Goal: Information Seeking & Learning: Learn about a topic

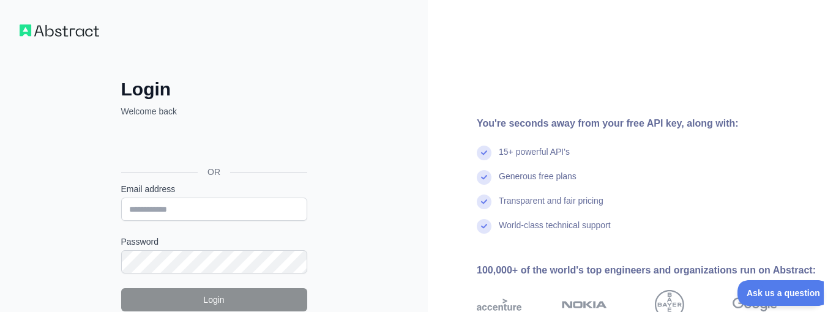
click at [76, 182] on div "Login Welcome back OR Email address Password Login Forgot your password? Please…" at bounding box center [214, 233] width 428 height 467
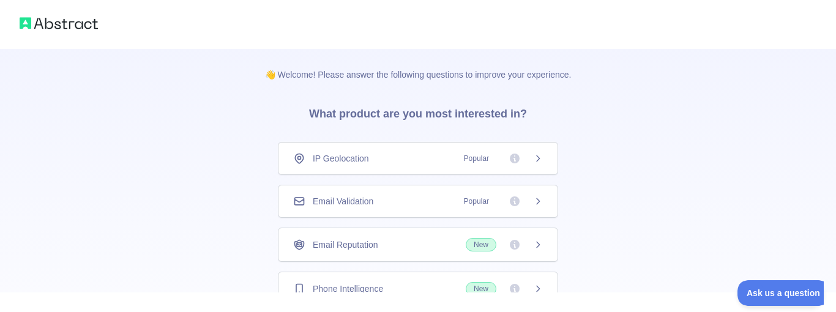
drag, startPoint x: 181, startPoint y: 215, endPoint x: 172, endPoint y: 214, distance: 8.6
click at [180, 207] on div "👋 Welcome! Please answer the following questions to improve your experience. Wh…" at bounding box center [418, 225] width 836 height 451
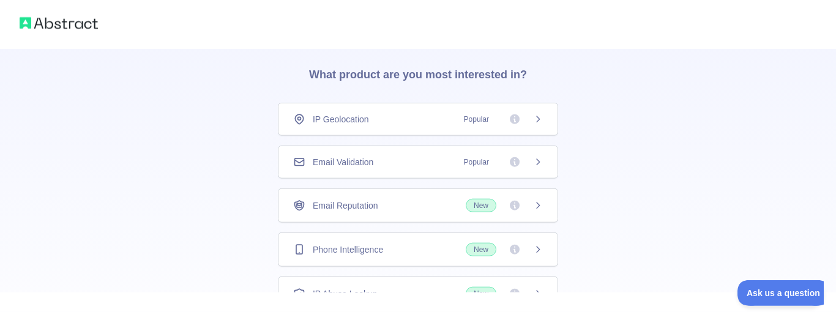
scroll to position [70, 0]
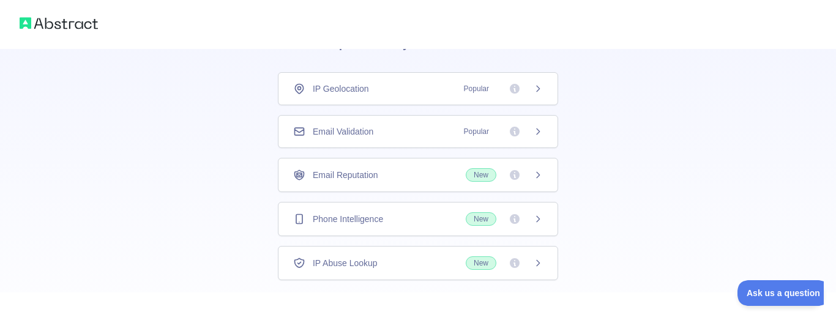
click at [369, 95] on div "IP Geolocation Popular" at bounding box center [418, 88] width 280 height 33
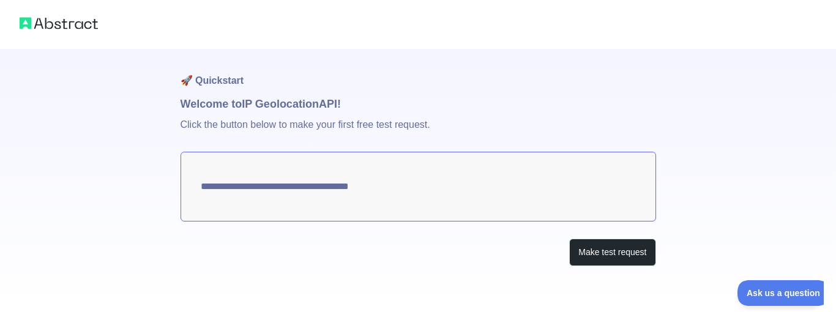
type textarea "**********"
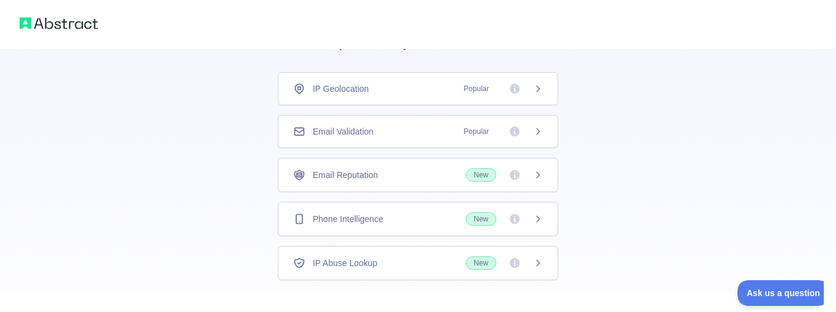
scroll to position [139, 0]
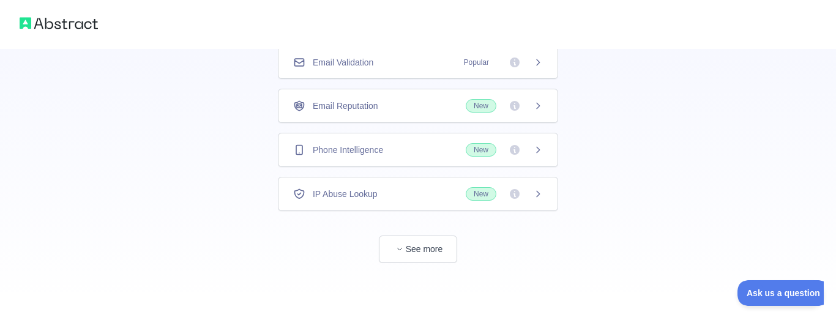
click at [155, 163] on div "👋 Welcome! Please answer the following questions to improve your experience. Wh…" at bounding box center [418, 86] width 836 height 451
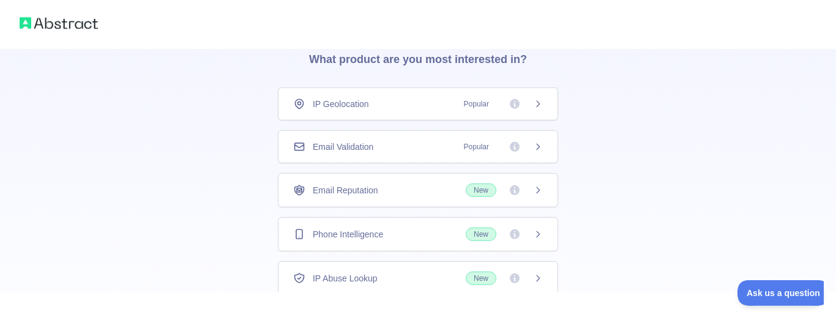
scroll to position [0, 0]
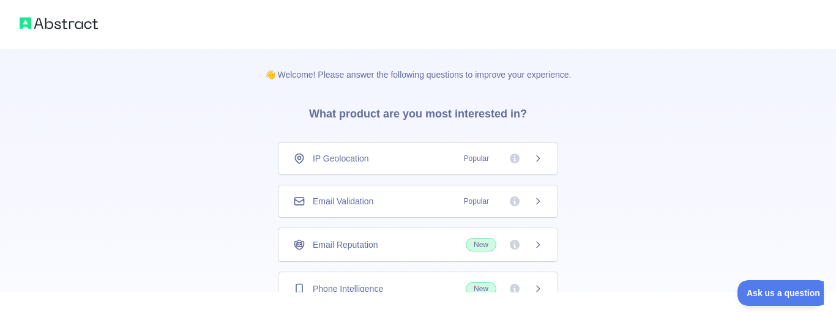
click at [390, 165] on div "IP Geolocation Popular" at bounding box center [418, 158] width 280 height 33
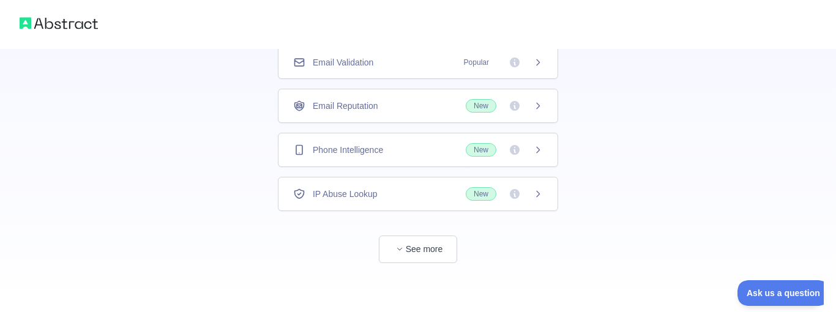
click at [199, 163] on div "👋 Welcome! Please answer the following questions to improve your experience. Wh…" at bounding box center [418, 86] width 836 height 451
click at [414, 240] on button "See more" at bounding box center [418, 249] width 78 height 28
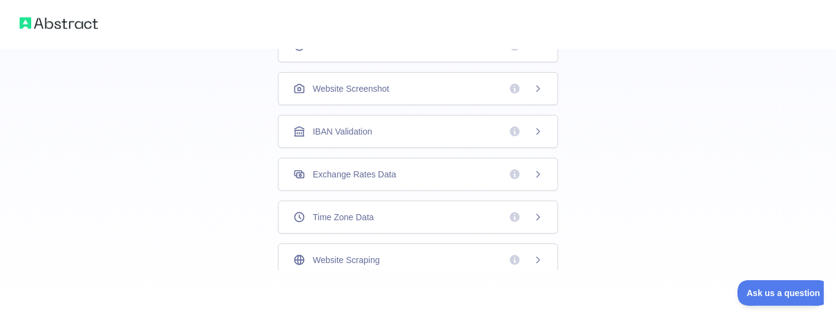
scroll to position [0, 0]
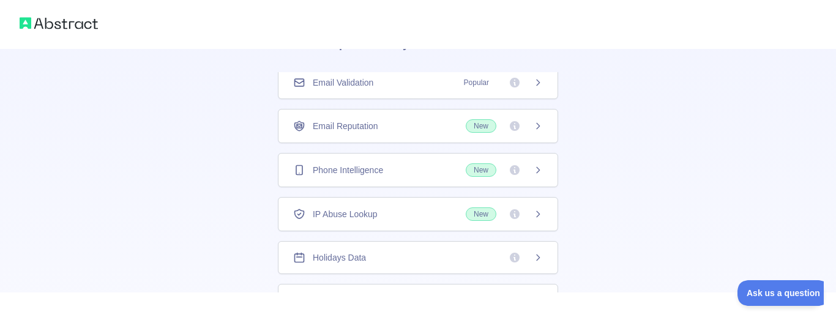
click at [401, 207] on div "IP Abuse Lookup New" at bounding box center [418, 214] width 280 height 34
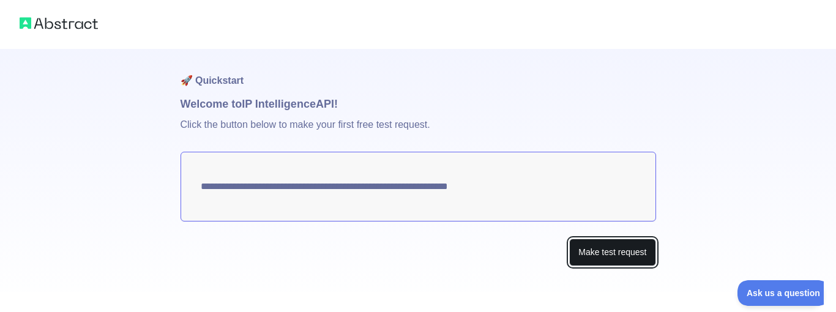
click at [608, 249] on button "Make test request" at bounding box center [612, 253] width 86 height 28
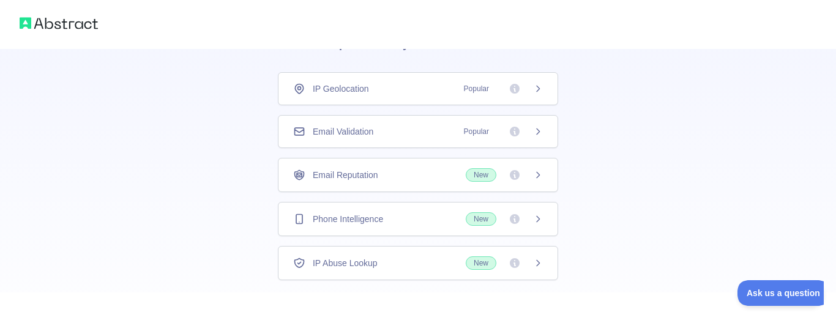
scroll to position [139, 0]
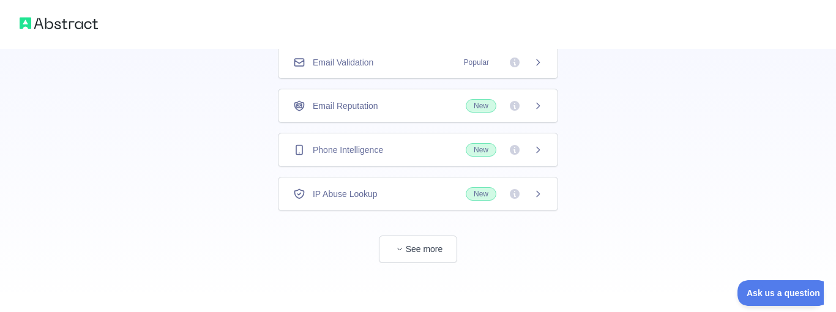
click at [177, 209] on div "👋 Welcome! Please answer the following questions to improve your experience. Wh…" at bounding box center [418, 86] width 836 height 451
click at [417, 251] on button "See more" at bounding box center [418, 249] width 78 height 28
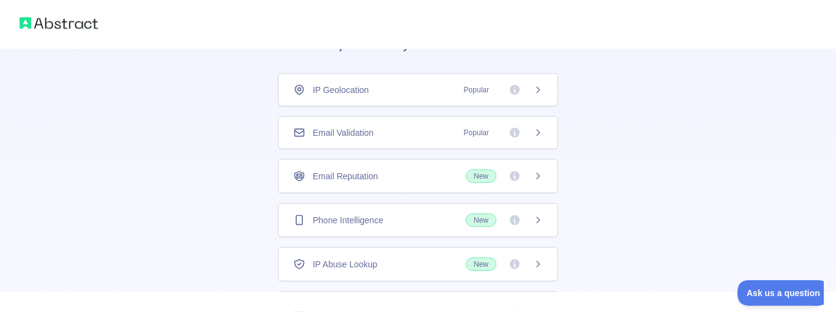
scroll to position [70, 0]
click at [385, 89] on div "IP Geolocation Popular" at bounding box center [418, 89] width 250 height 12
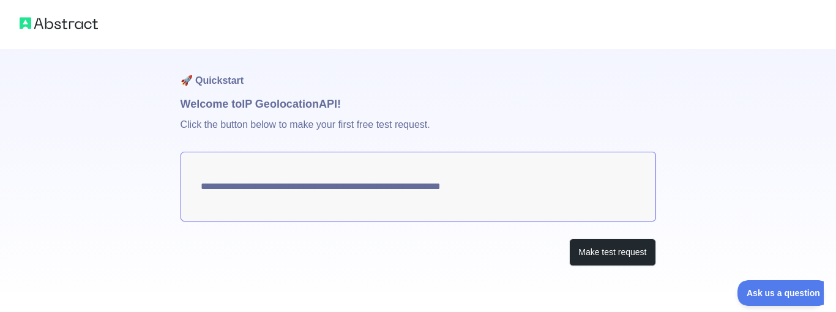
drag, startPoint x: 503, startPoint y: 190, endPoint x: 307, endPoint y: 176, distance: 196.2
click at [307, 176] on textarea "**********" at bounding box center [417, 187] width 475 height 70
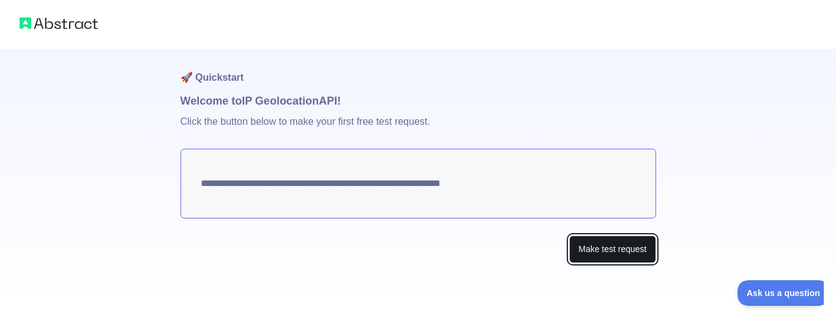
click at [629, 246] on button "Make test request" at bounding box center [612, 249] width 86 height 28
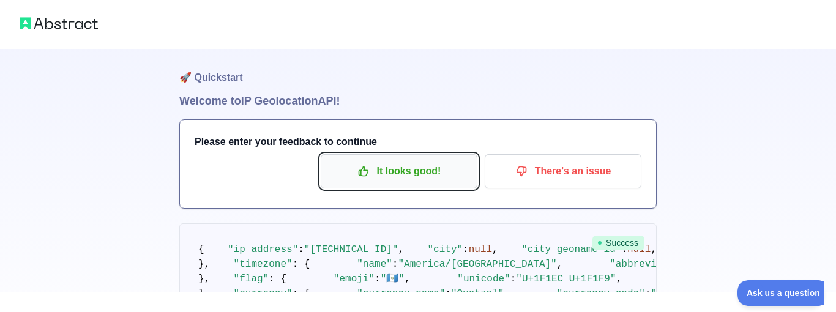
click at [423, 173] on p "It looks good!" at bounding box center [399, 171] width 138 height 21
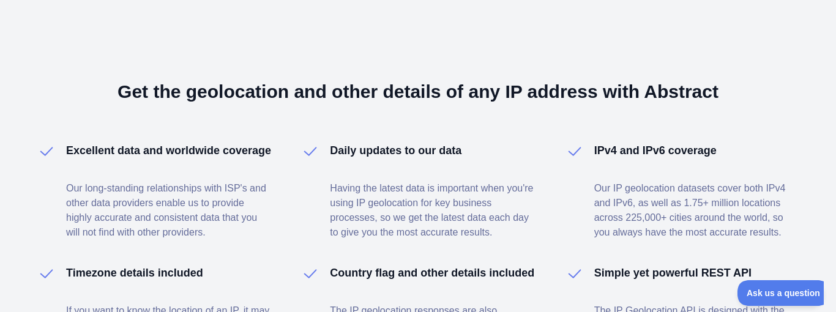
scroll to position [1100, 0]
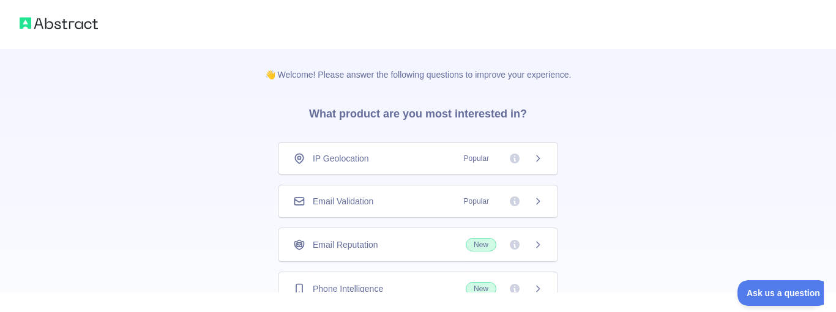
click at [453, 160] on div "IP Geolocation Popular" at bounding box center [418, 158] width 250 height 12
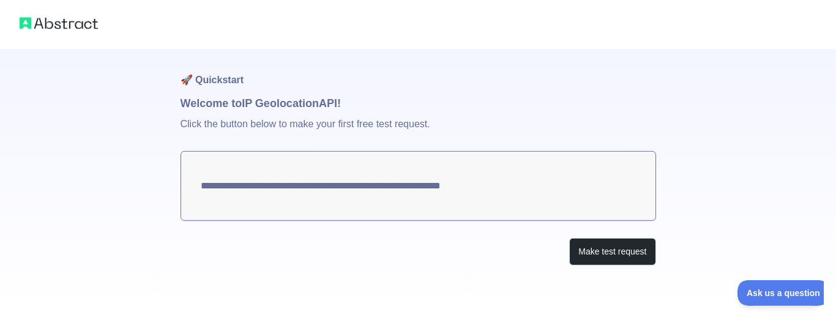
scroll to position [3, 0]
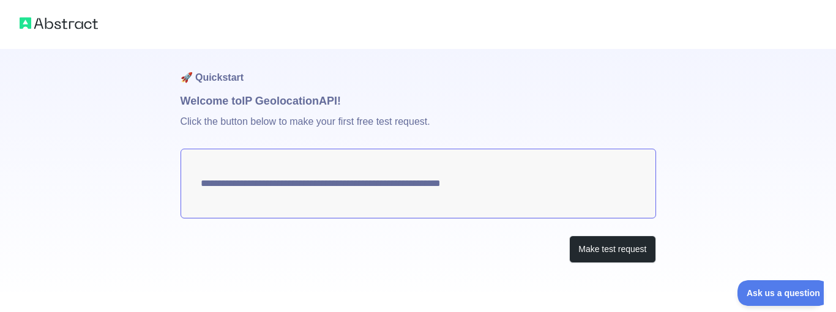
click at [477, 183] on textarea "**********" at bounding box center [417, 184] width 475 height 70
drag, startPoint x: 202, startPoint y: 191, endPoint x: 460, endPoint y: 198, distance: 257.6
click at [460, 198] on textarea "**********" at bounding box center [417, 184] width 475 height 70
click at [491, 193] on textarea "**********" at bounding box center [417, 184] width 475 height 70
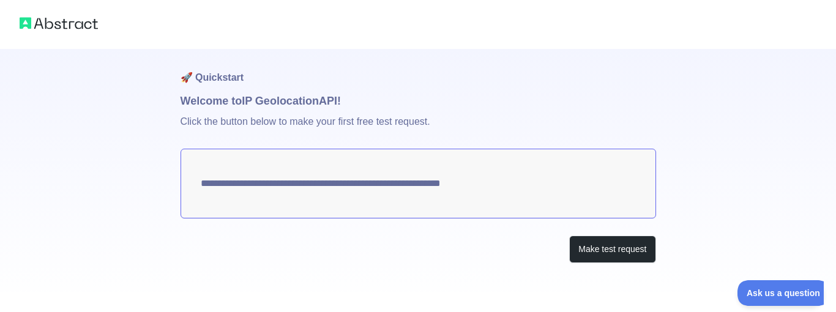
drag, startPoint x: 491, startPoint y: 193, endPoint x: 483, endPoint y: 193, distance: 8.0
click at [489, 193] on textarea "**********" at bounding box center [417, 184] width 475 height 70
click at [483, 193] on textarea "**********" at bounding box center [417, 184] width 475 height 70
click at [232, 185] on textarea "**********" at bounding box center [417, 184] width 475 height 70
drag, startPoint x: 238, startPoint y: 183, endPoint x: 465, endPoint y: 187, distance: 227.6
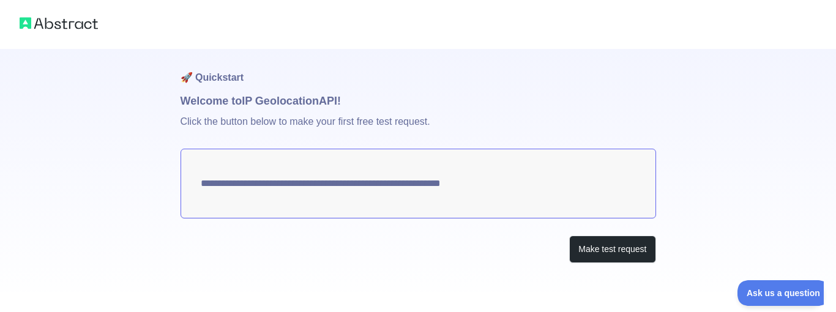
click at [439, 178] on textarea "**********" at bounding box center [417, 184] width 475 height 70
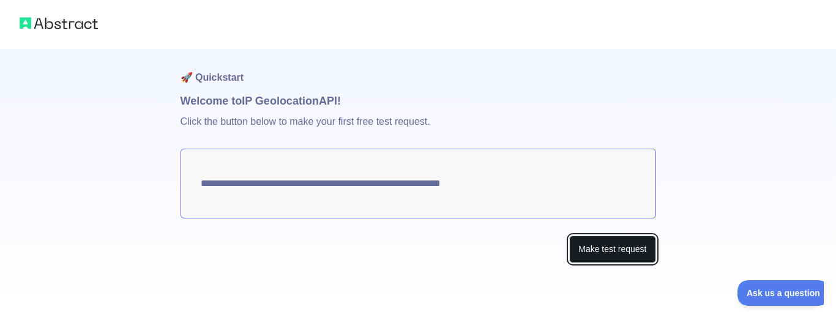
click at [601, 251] on button "Make test request" at bounding box center [612, 249] width 86 height 28
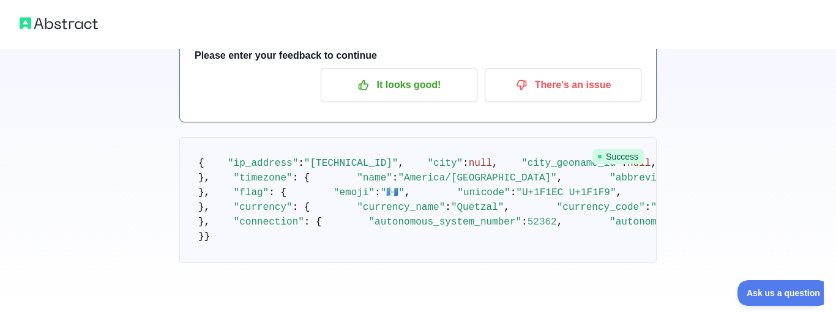
scroll to position [421, 0]
click at [697, 172] on span ""CST"" at bounding box center [711, 177] width 29 height 11
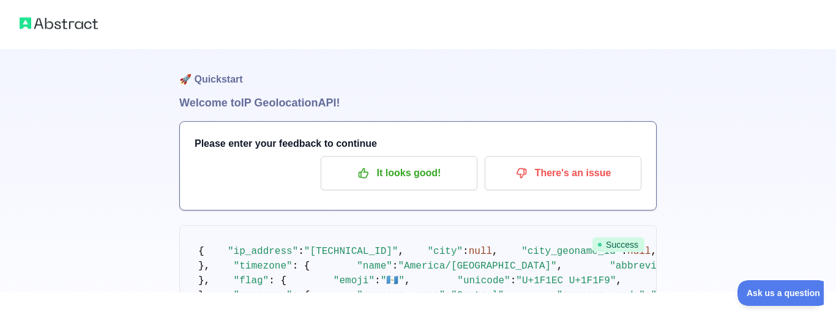
scroll to position [70, 0]
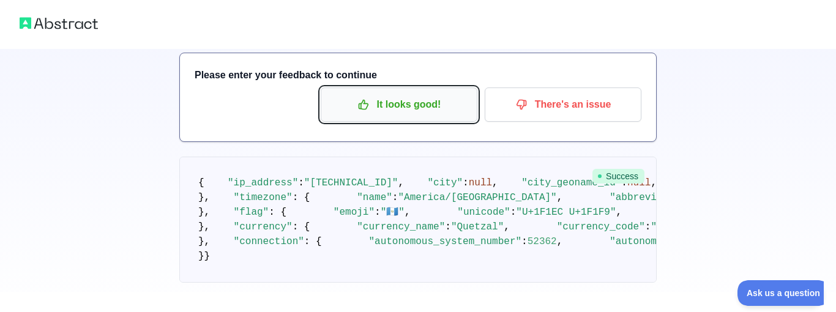
click at [396, 106] on p "It looks good!" at bounding box center [399, 104] width 138 height 21
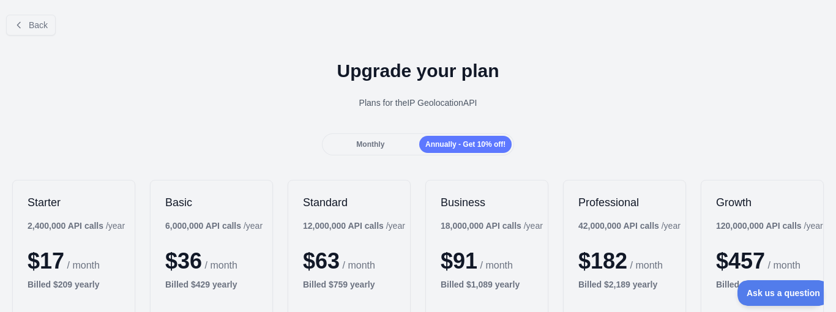
click at [363, 141] on span "Monthly" at bounding box center [370, 144] width 28 height 9
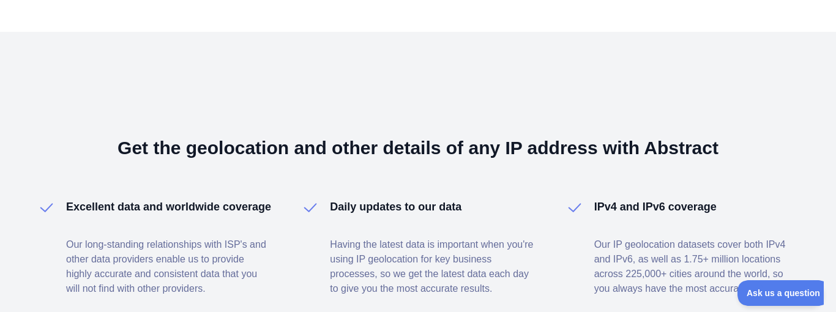
scroll to position [1083, 0]
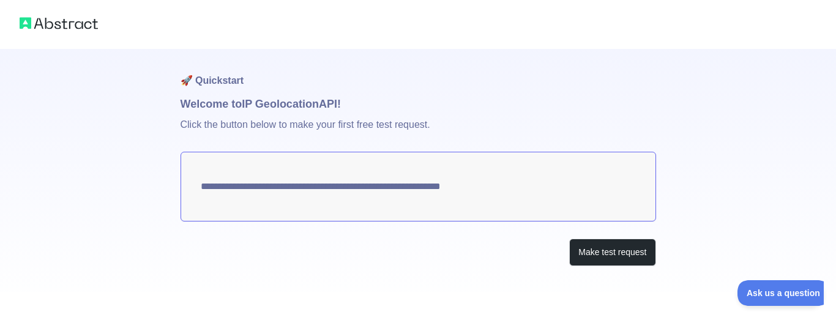
click at [220, 180] on textarea "**********" at bounding box center [417, 187] width 475 height 70
click at [236, 222] on div "**********" at bounding box center [417, 182] width 475 height 266
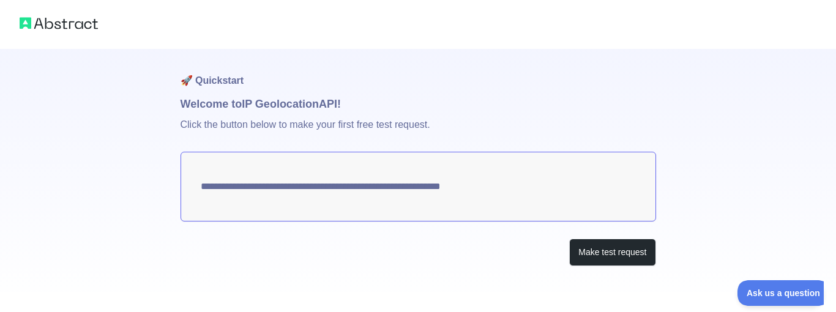
click at [236, 222] on div "**********" at bounding box center [417, 182] width 475 height 266
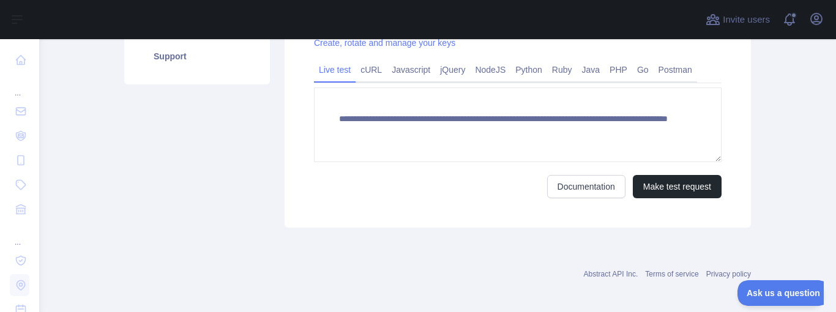
scroll to position [120, 0]
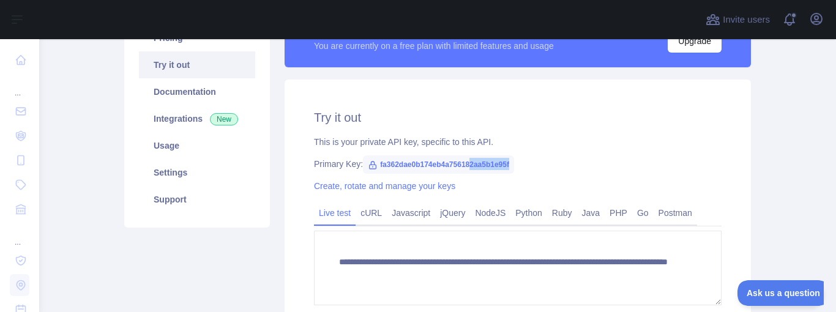
drag, startPoint x: 505, startPoint y: 162, endPoint x: 467, endPoint y: 162, distance: 37.9
click at [467, 162] on span "fa362dae0b174eb4a756182aa5b1e95f" at bounding box center [438, 164] width 151 height 18
click at [509, 162] on span "fa362dae0b174eb4a756182aa5b1e95f" at bounding box center [438, 164] width 151 height 18
drag, startPoint x: 509, startPoint y: 162, endPoint x: 380, endPoint y: 164, distance: 129.7
click at [380, 164] on span "fa362dae0b174eb4a756182aa5b1e95f" at bounding box center [438, 164] width 151 height 18
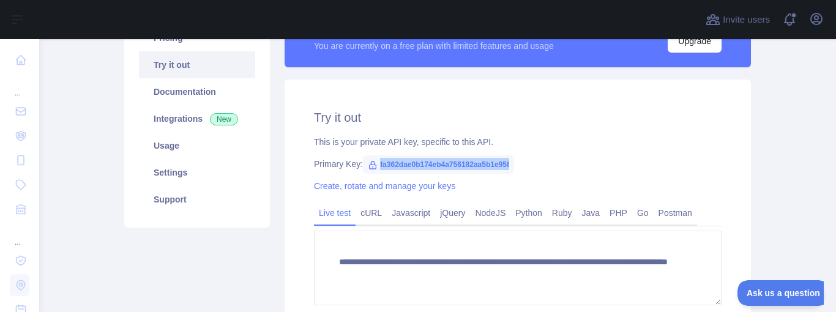
copy span "fa362dae0b174eb4a756182aa5b1e95f"
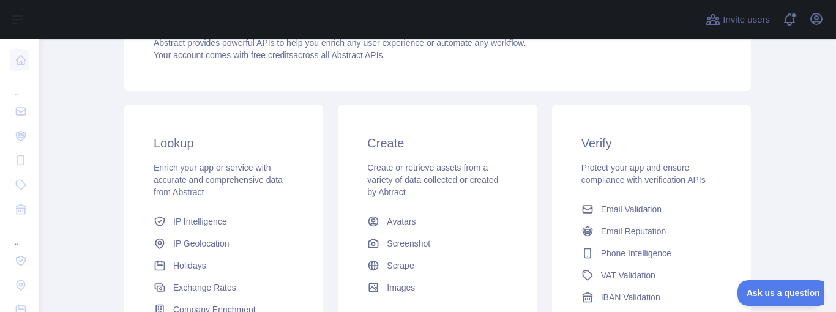
scroll to position [297, 0]
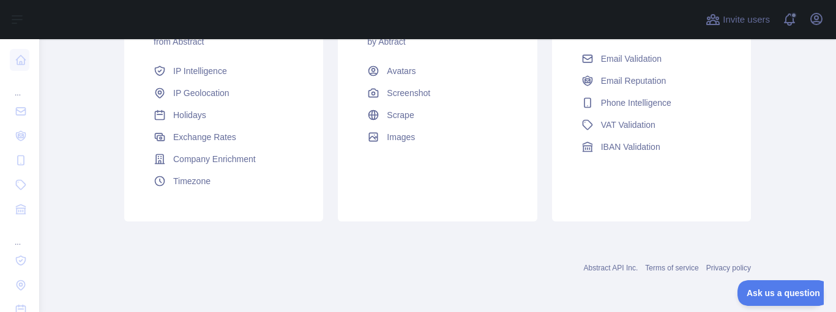
click at [509, 220] on div "Create Create or retrieve assets from a variety of data collected or created by…" at bounding box center [437, 88] width 199 height 267
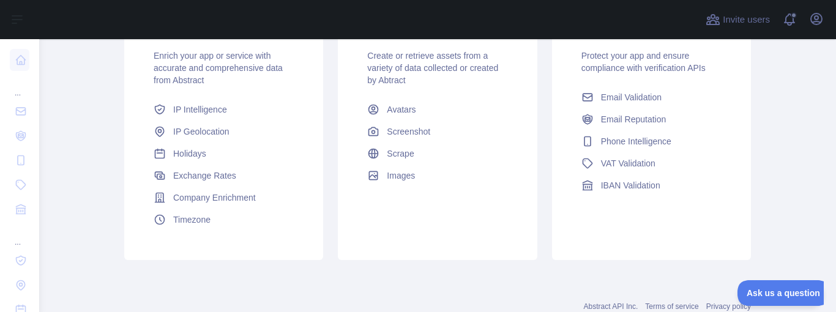
scroll to position [224, 0]
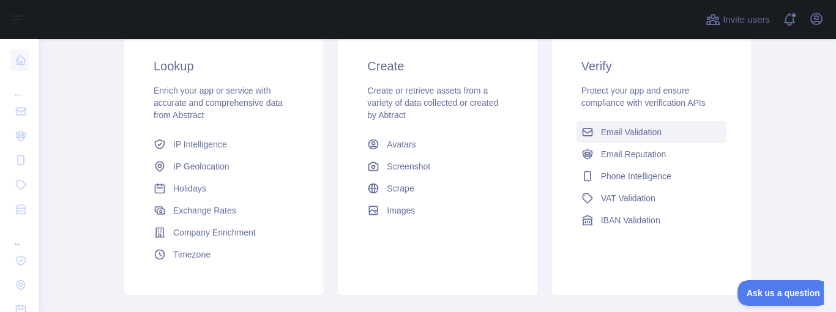
click at [604, 130] on span "Email Validation" at bounding box center [631, 132] width 61 height 12
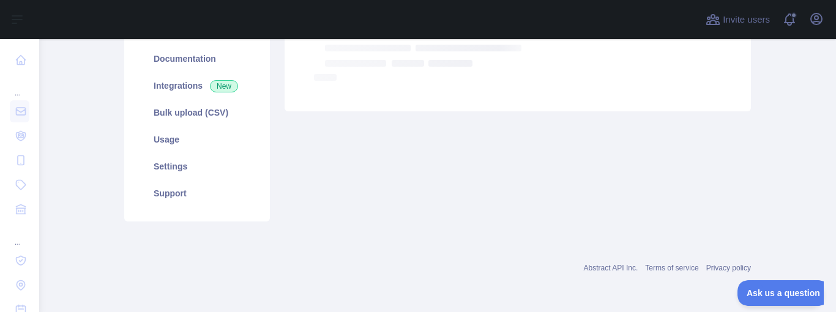
scroll to position [153, 0]
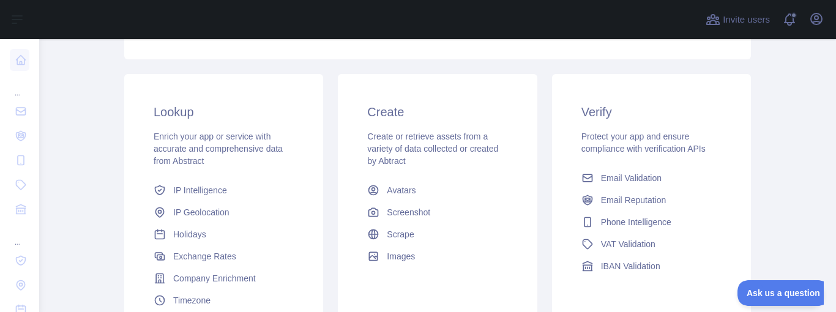
scroll to position [226, 0]
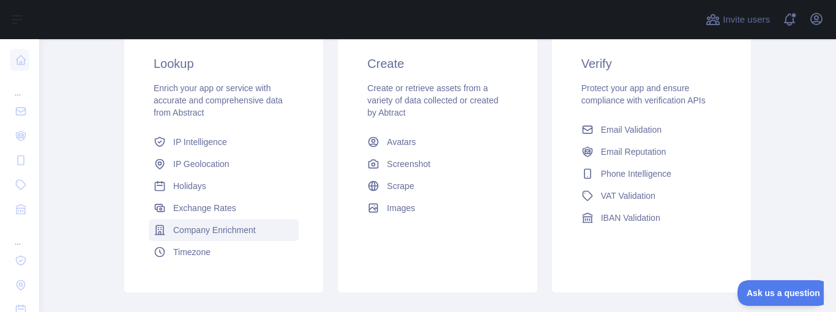
click at [195, 232] on span "Company Enrichment" at bounding box center [214, 230] width 83 height 12
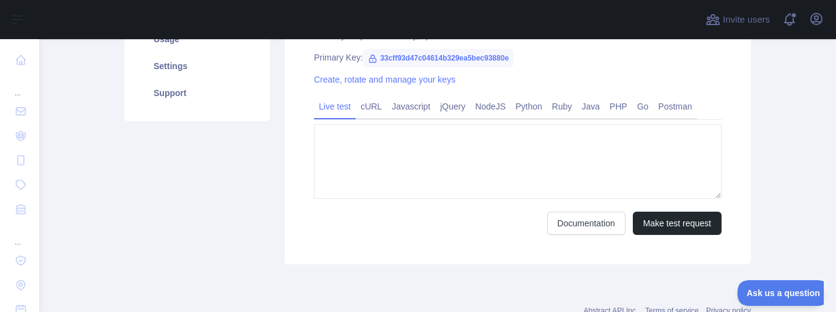
type textarea "**********"
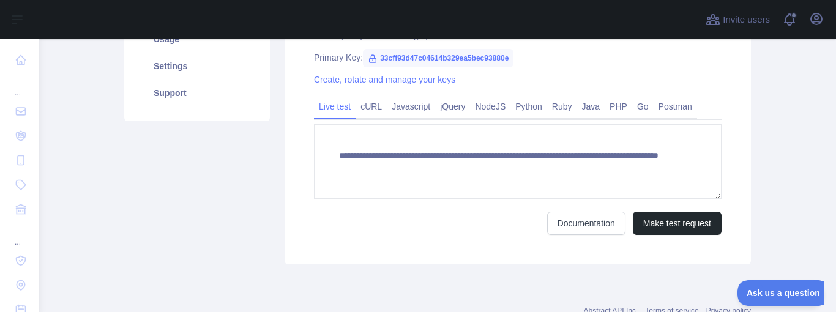
scroll to position [126, 0]
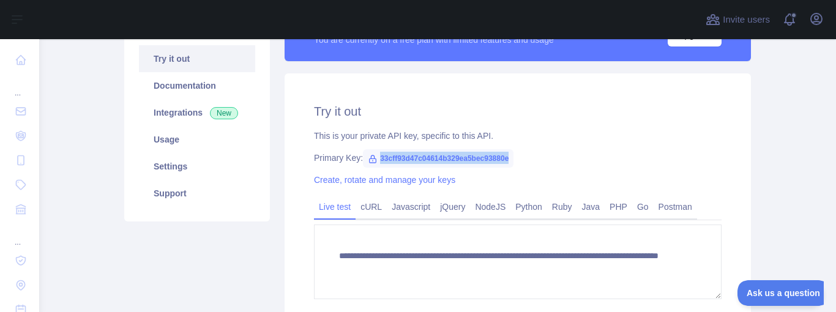
drag, startPoint x: 508, startPoint y: 156, endPoint x: 379, endPoint y: 159, distance: 129.1
click at [379, 159] on span "33cff93d47c04614b329ea5bec93880e" at bounding box center [438, 158] width 150 height 18
copy span "33cff93d47c04614b329ea5bec93880e"
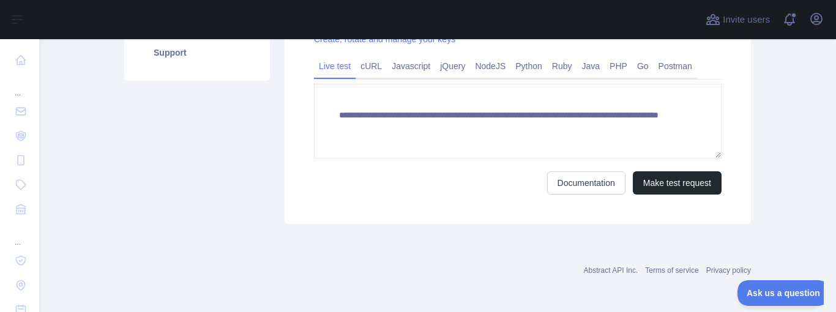
scroll to position [46, 0]
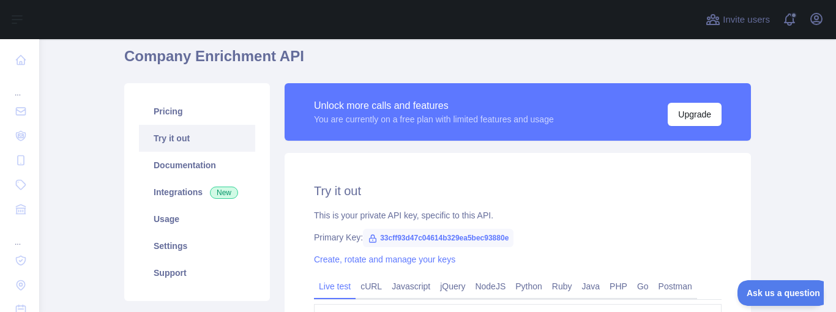
click at [564, 215] on div "This is your private API key, specific to this API." at bounding box center [517, 215] width 407 height 12
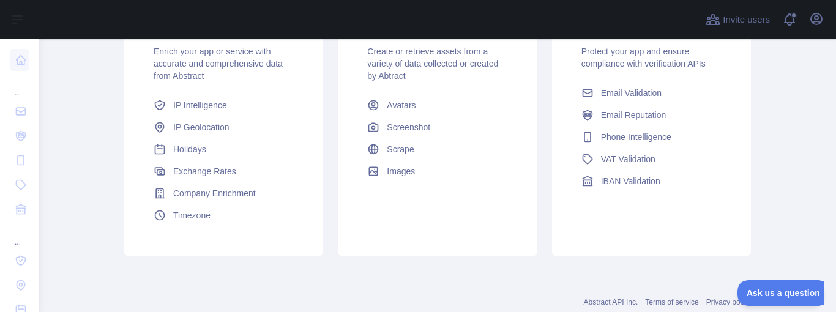
scroll to position [267, 0]
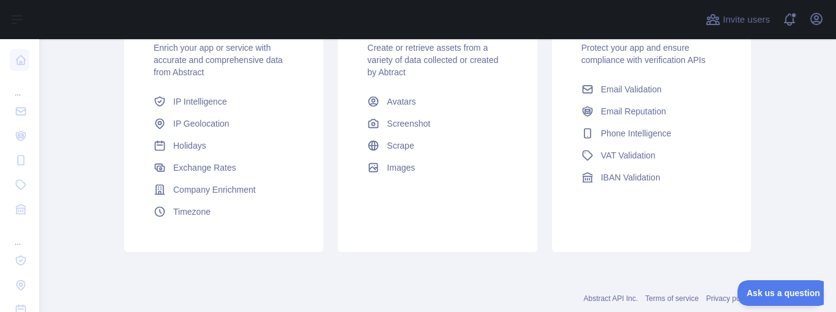
click at [513, 237] on div "Create Create or retrieve assets from a variety of data collected or created by…" at bounding box center [437, 118] width 199 height 267
click at [631, 127] on span "Phone Intelligence" at bounding box center [636, 133] width 70 height 12
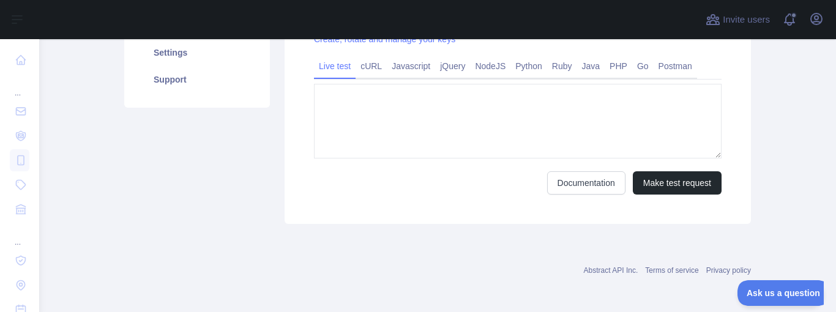
scroll to position [153, 0]
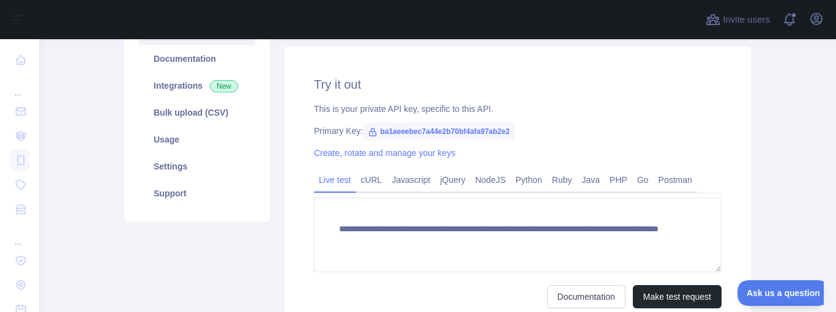
type textarea "**********"
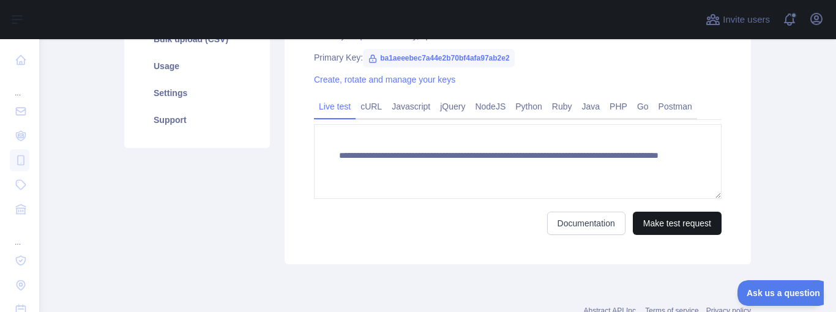
scroll to position [267, 0]
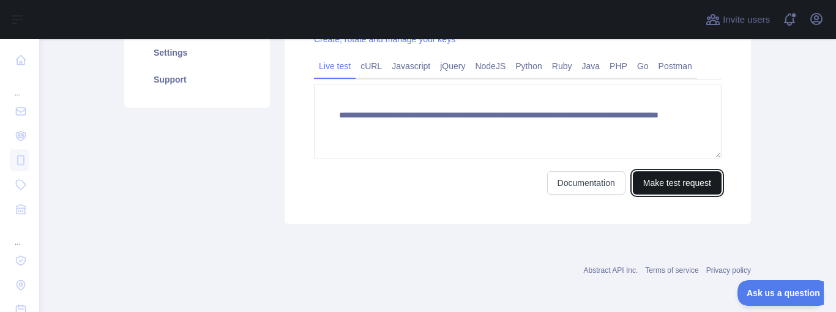
click at [665, 173] on button "Make test request" at bounding box center [676, 182] width 89 height 23
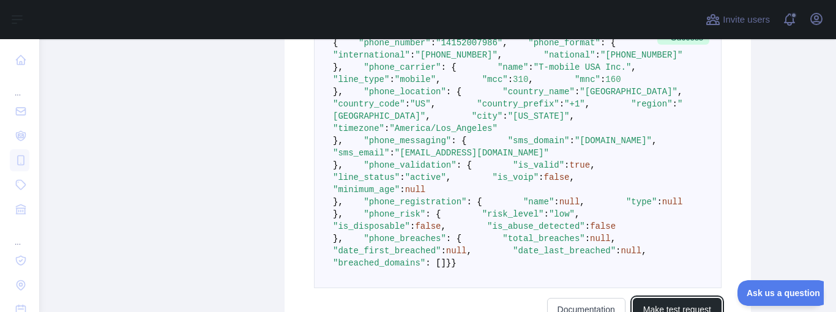
scroll to position [46, 0]
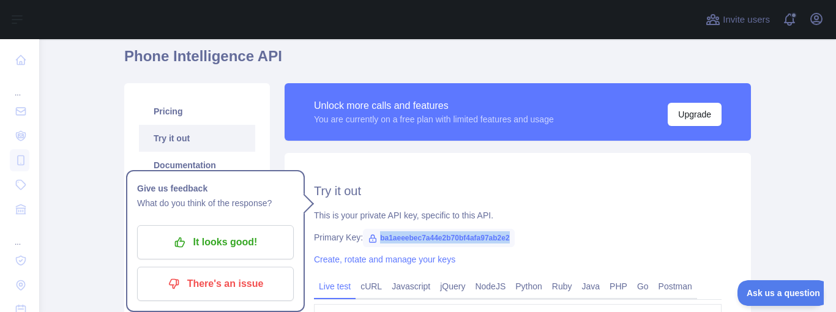
drag, startPoint x: 496, startPoint y: 241, endPoint x: 377, endPoint y: 241, distance: 119.3
click at [377, 241] on div "Primary Key: ba1aeeebec7a44e2b70bf4afa97ab2e2" at bounding box center [517, 237] width 407 height 12
copy span "ba1aeeebec7a44e2b70bf4afa97ab2e2"
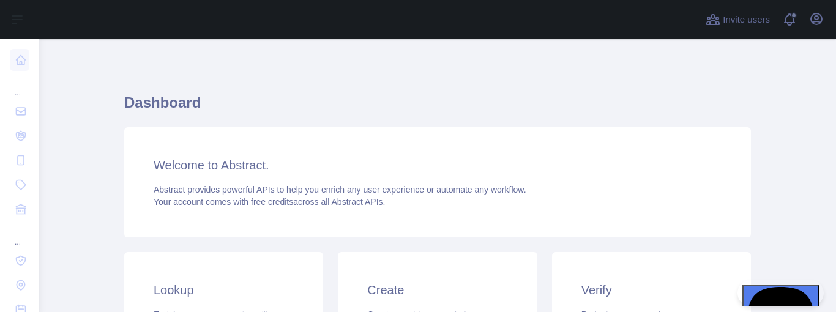
scroll to position [220, 0]
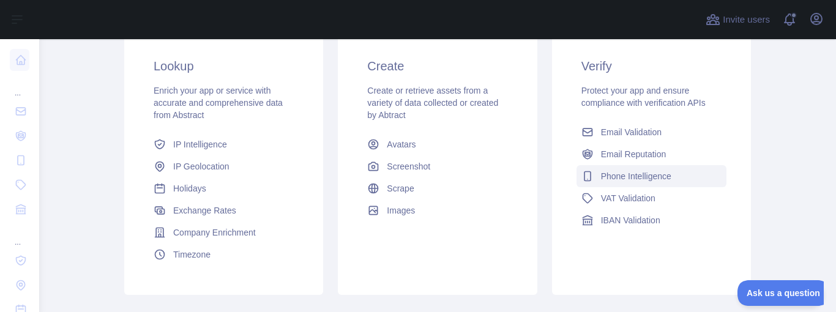
click at [618, 175] on span "Phone Intelligence" at bounding box center [636, 176] width 70 height 12
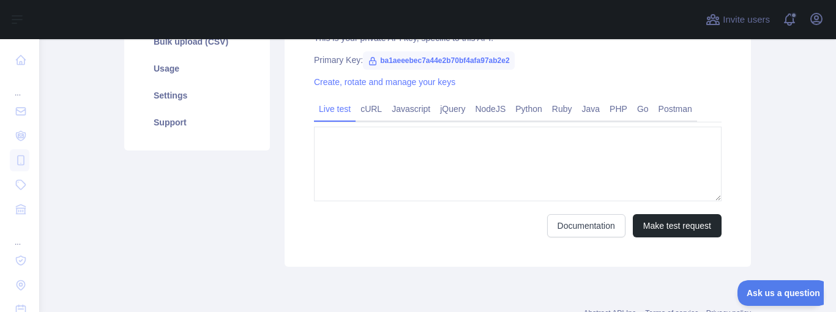
scroll to position [153, 0]
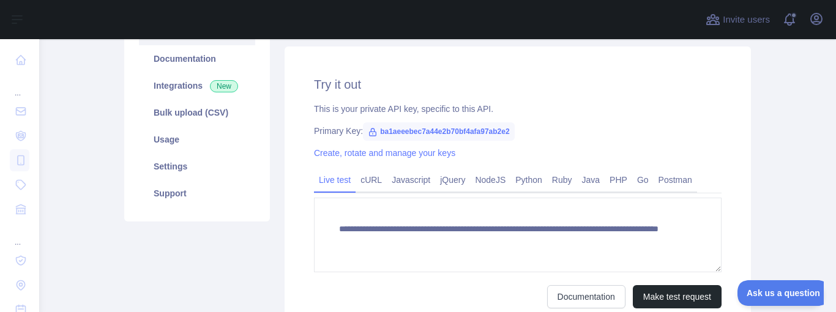
type textarea "**********"
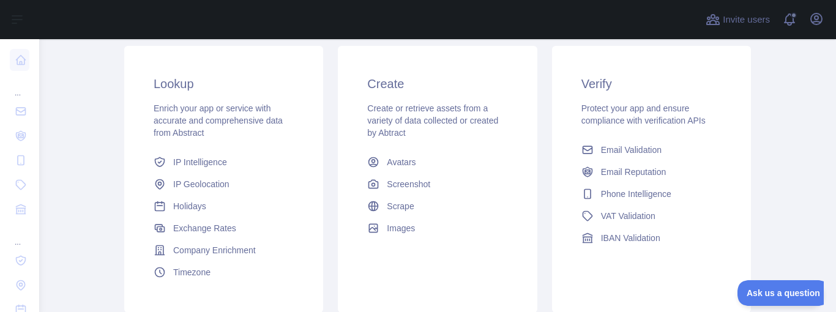
scroll to position [239, 0]
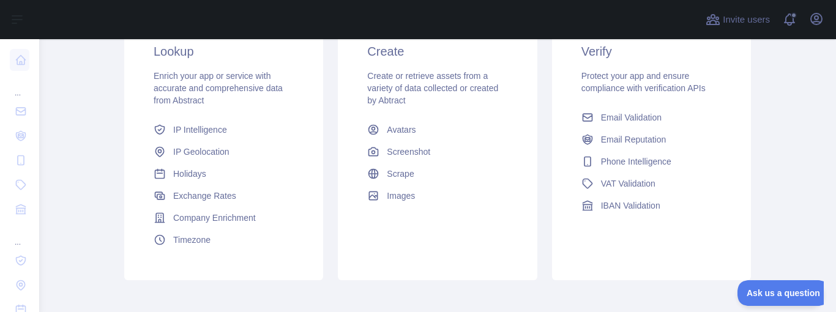
drag, startPoint x: 250, startPoint y: 85, endPoint x: 227, endPoint y: 82, distance: 23.4
click at [227, 82] on div "Enrich your app or service with accurate and comprehensive data from Abstract" at bounding box center [224, 88] width 140 height 37
